Goal: Information Seeking & Learning: Find specific fact

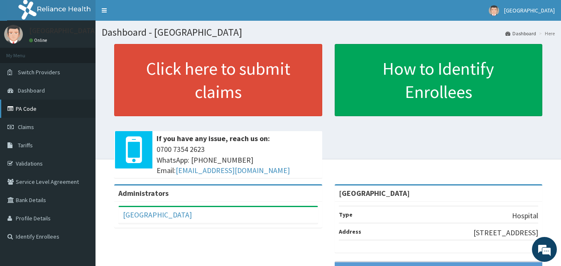
click at [42, 111] on link "PA Code" at bounding box center [47, 109] width 95 height 18
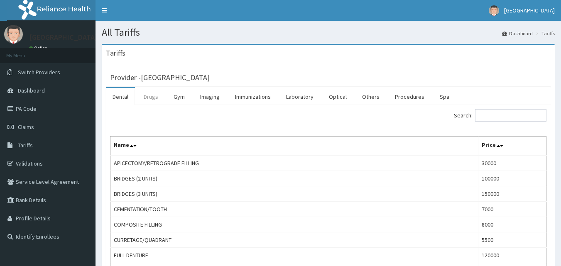
click at [150, 100] on link "Drugs" at bounding box center [151, 96] width 28 height 17
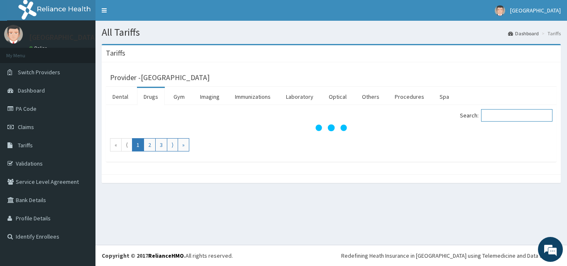
click at [497, 113] on input "Search:" at bounding box center [516, 115] width 71 height 12
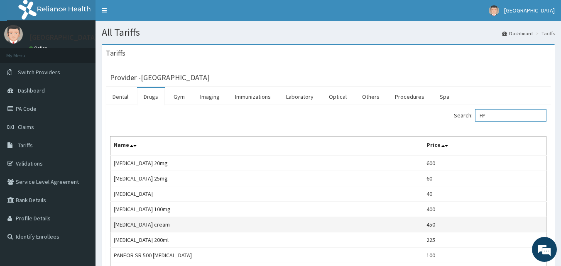
type input "H"
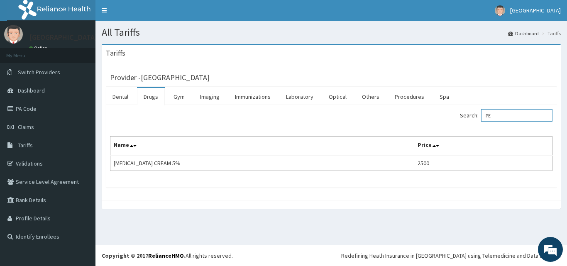
type input "P"
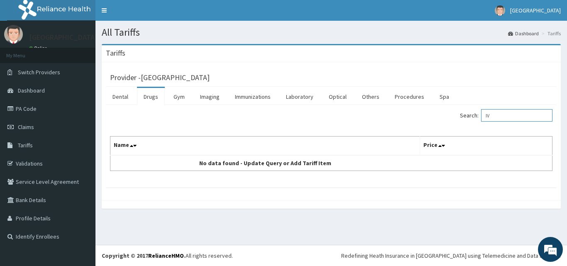
type input "I"
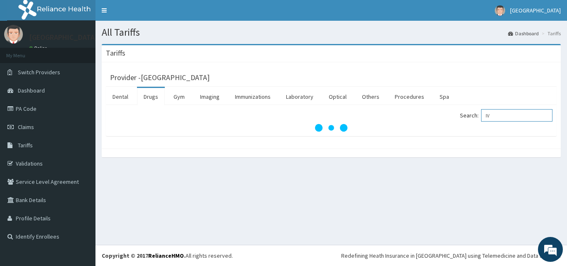
type input "I"
click at [523, 121] on input "ALBEN" at bounding box center [516, 115] width 71 height 12
type input "A"
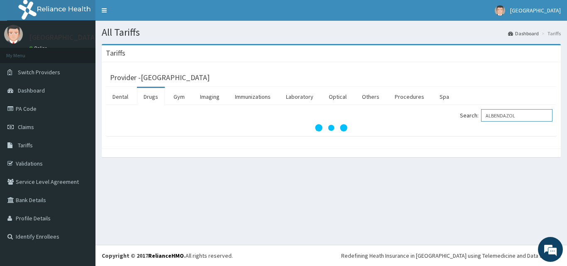
type input "ALBENDAZOL"
